Goal: Task Accomplishment & Management: Manage account settings

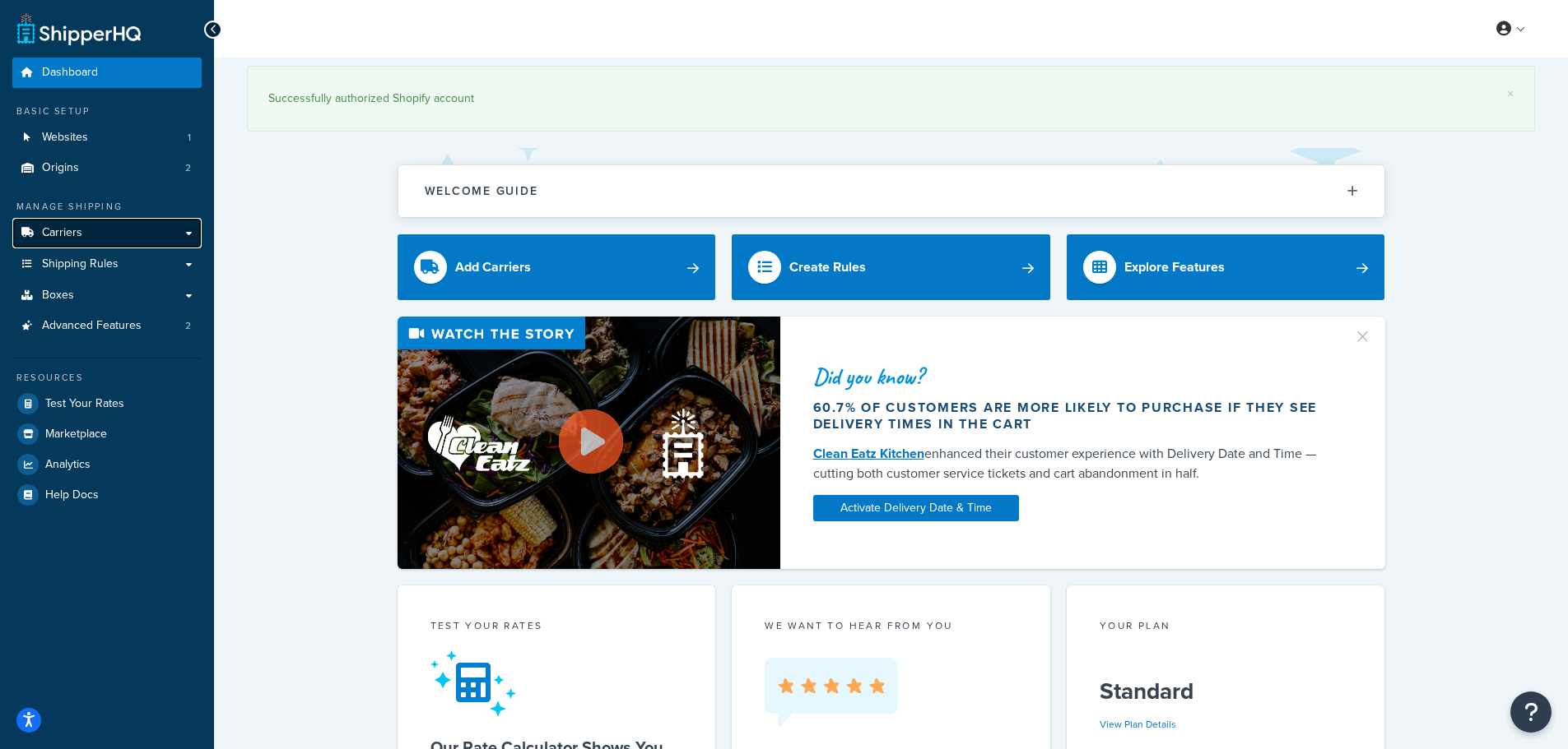
click at [86, 223] on link "Carriers" at bounding box center [107, 233] width 190 height 30
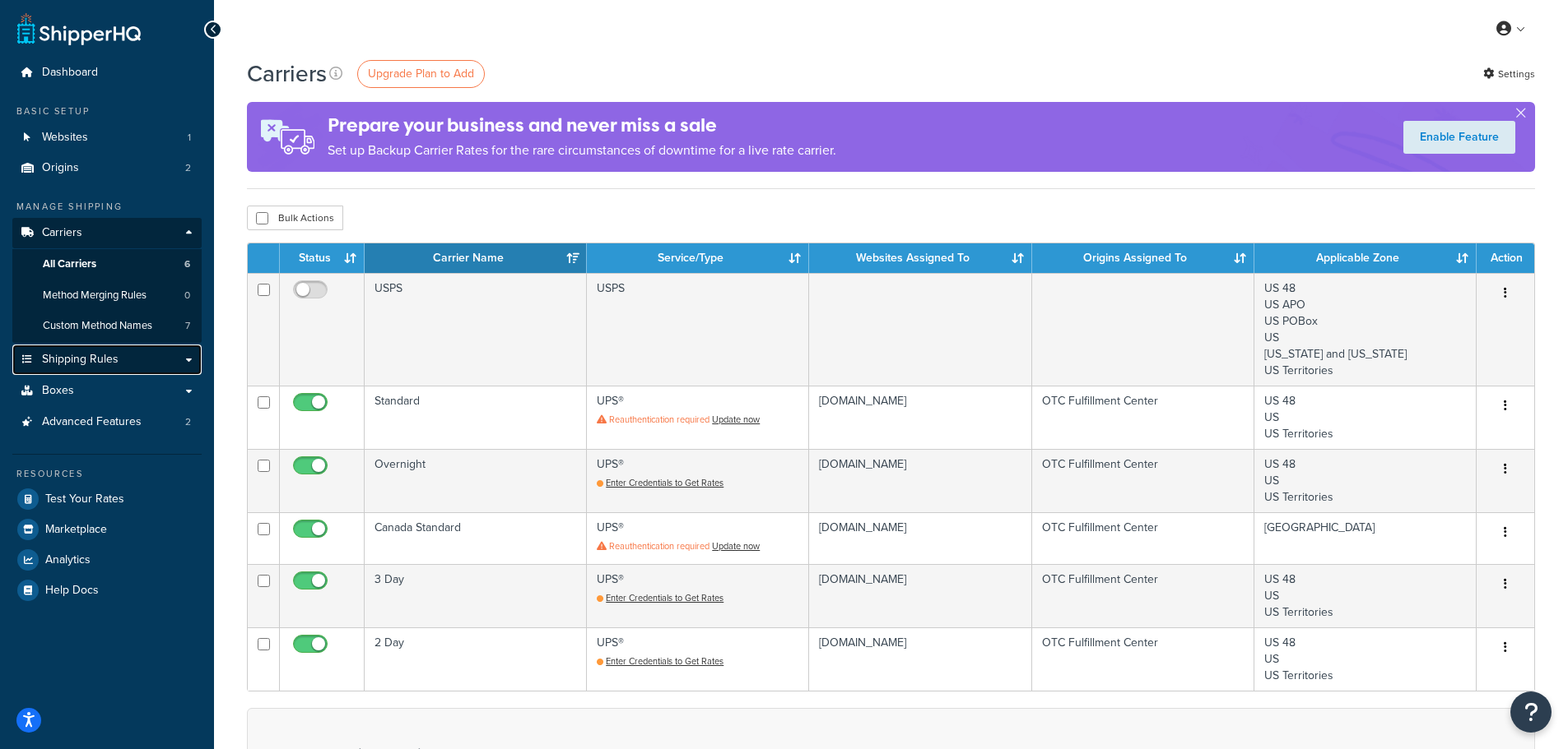
click at [87, 365] on span "Shipping Rules" at bounding box center [80, 360] width 76 height 14
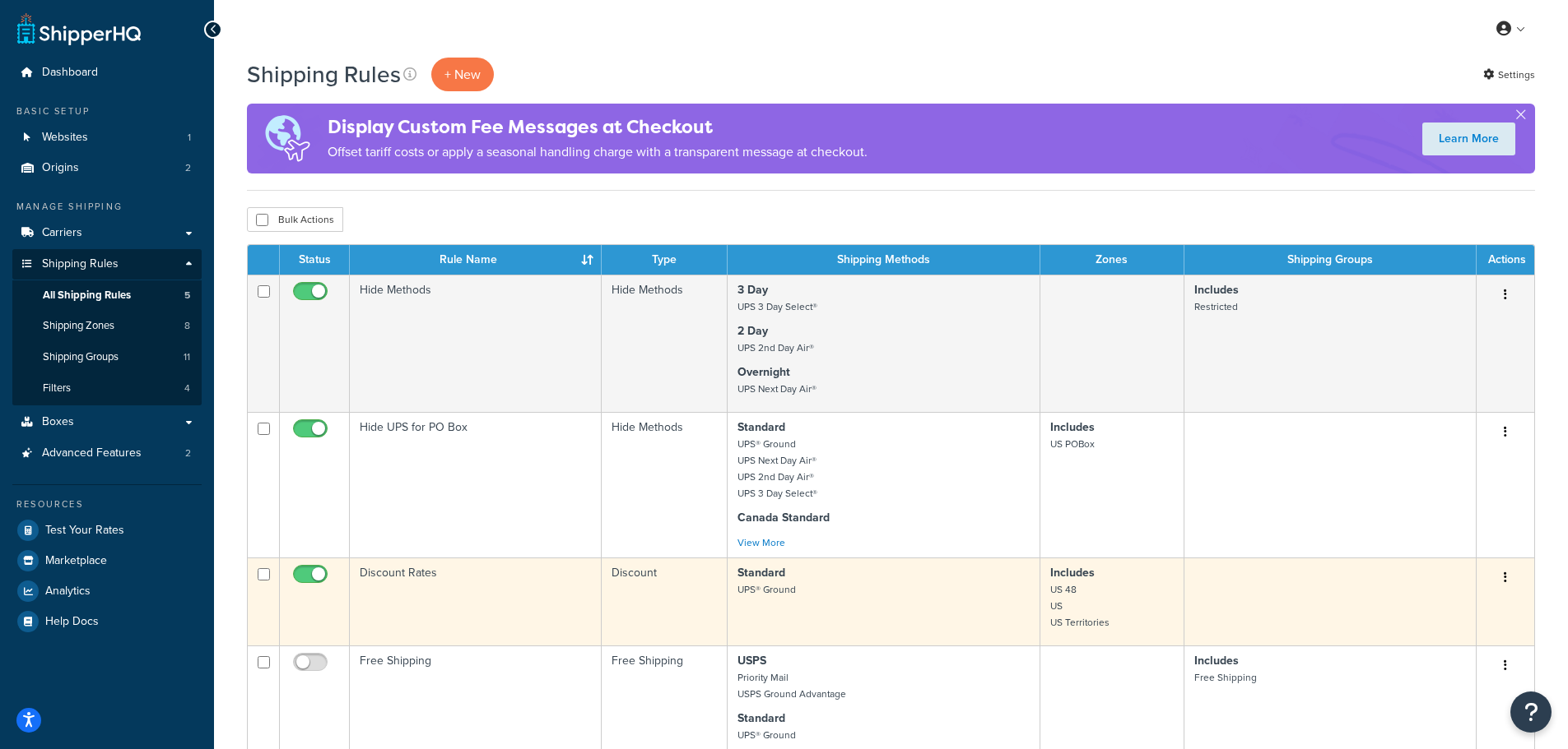
click at [450, 598] on td "Discount Rates" at bounding box center [476, 601] width 252 height 88
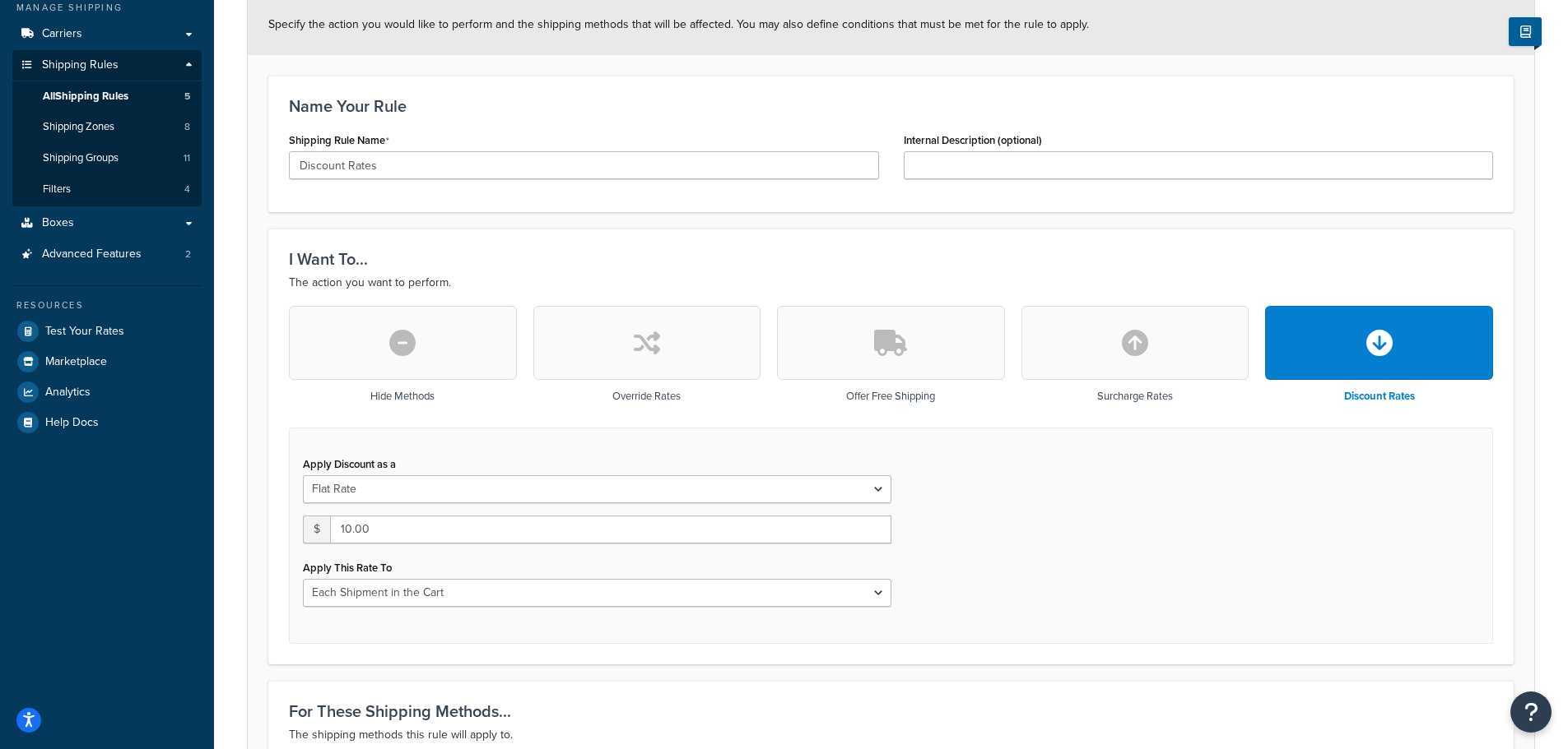
scroll to position [247, 0]
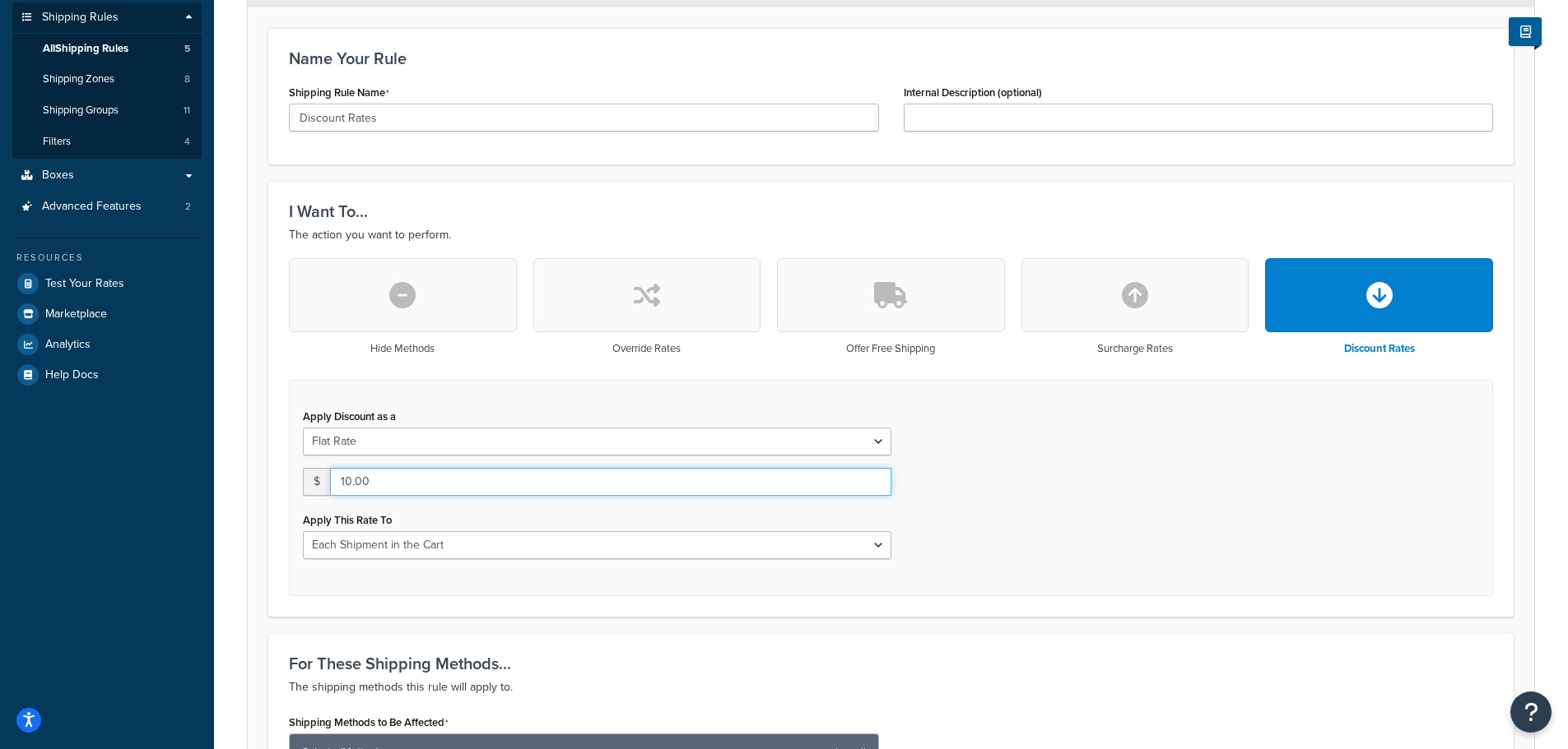
click at [461, 486] on input "10.00" at bounding box center [611, 483] width 562 height 28
click at [343, 485] on input "10.00" at bounding box center [611, 483] width 562 height 28
type input "7.00"
click at [1194, 536] on div "Apply Discount as a Flat Rate Percentage Flat Rate & Percentage $ 7.00 Apply Th…" at bounding box center [890, 488] width 1204 height 216
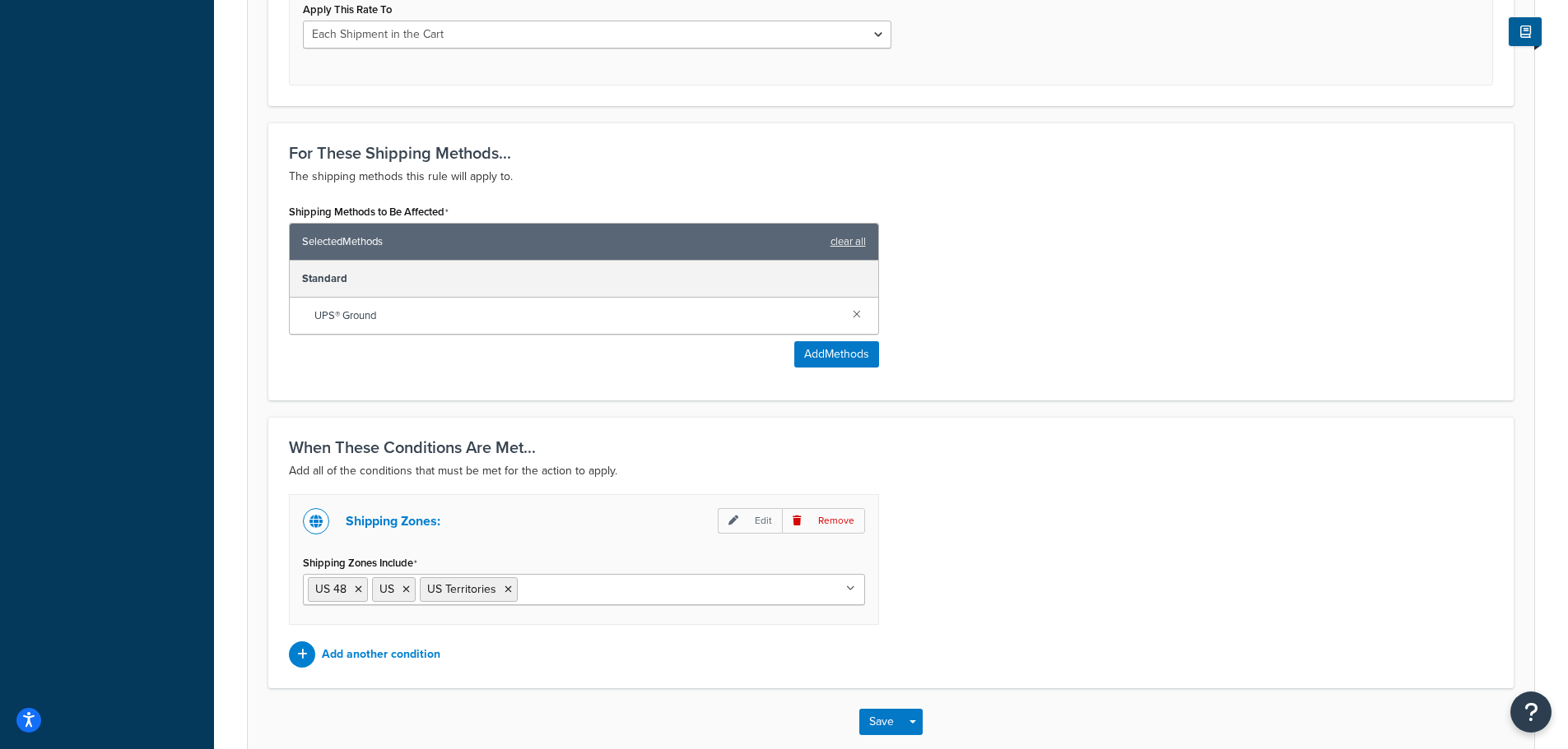
scroll to position [849, 0]
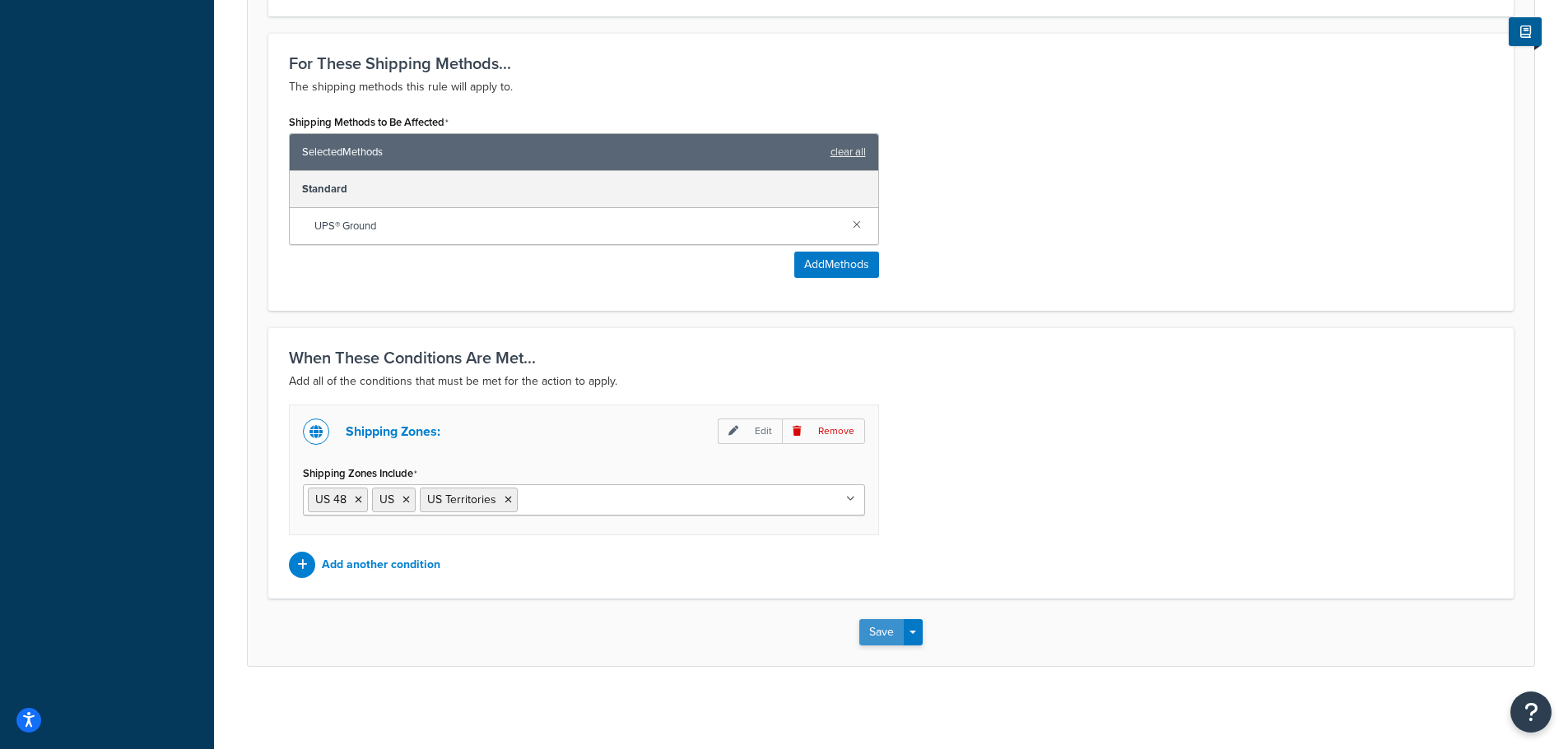
click at [885, 620] on button "Save" at bounding box center [881, 632] width 44 height 27
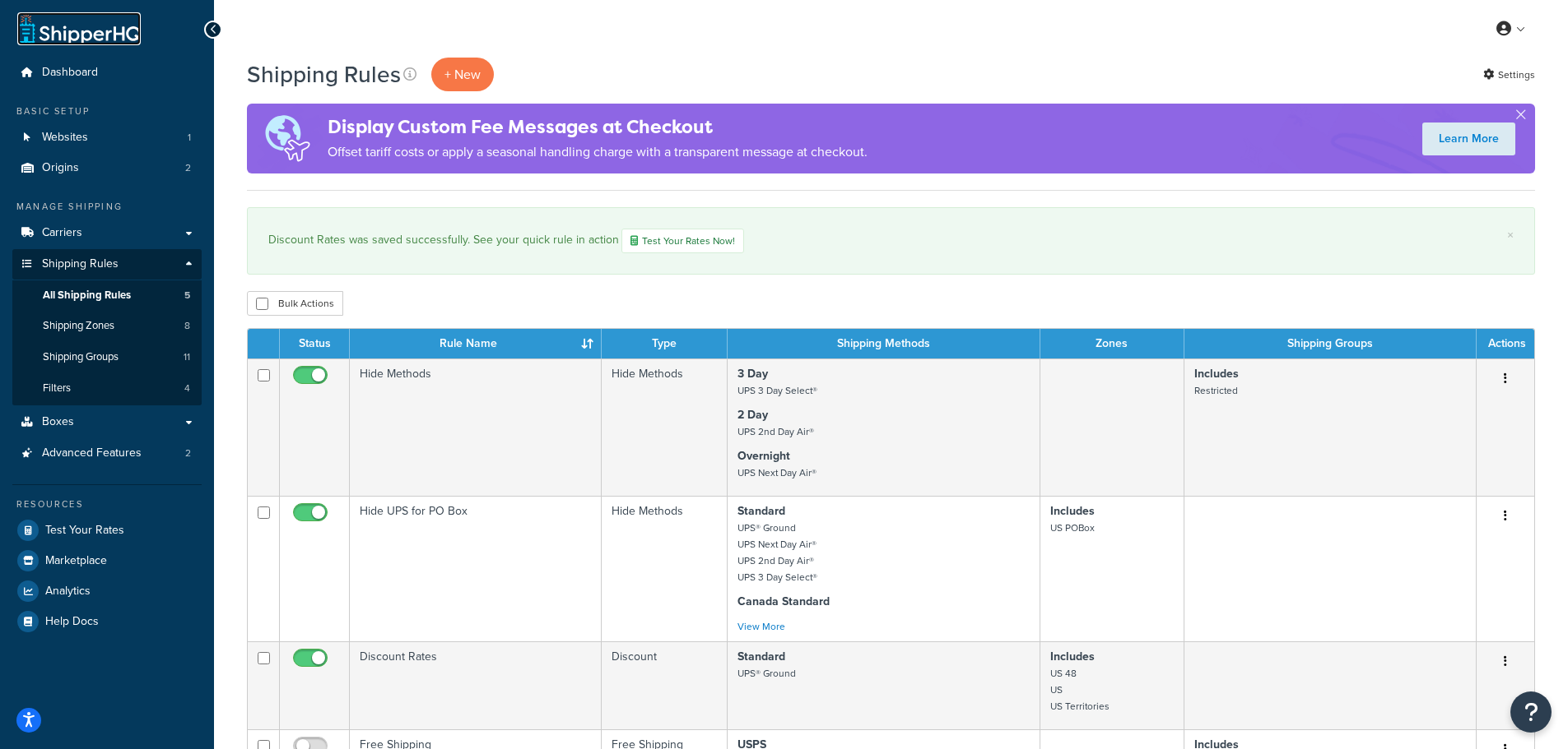
click at [105, 41] on link at bounding box center [79, 28] width 123 height 33
